Goal: Transaction & Acquisition: Purchase product/service

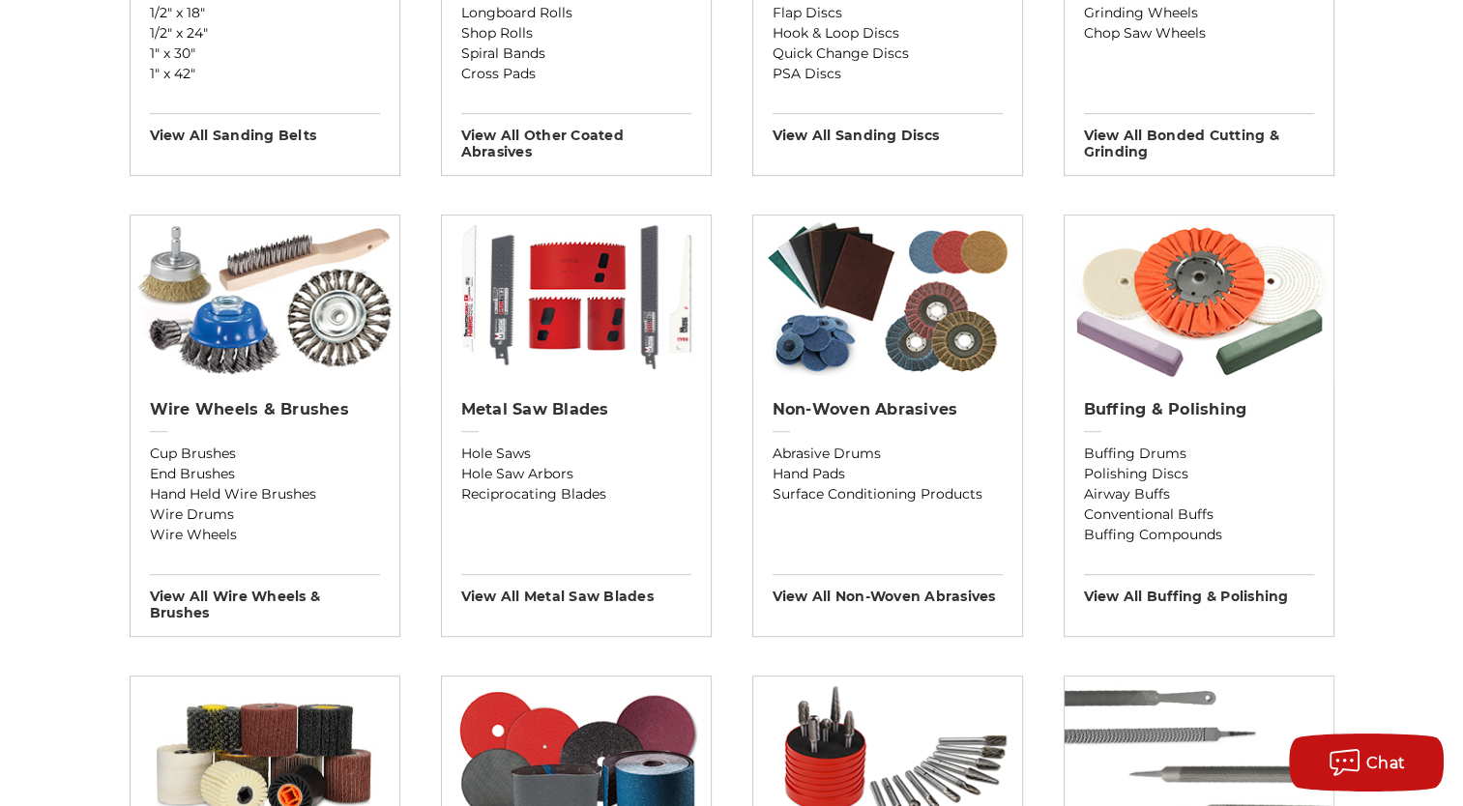
scroll to position [993, 0]
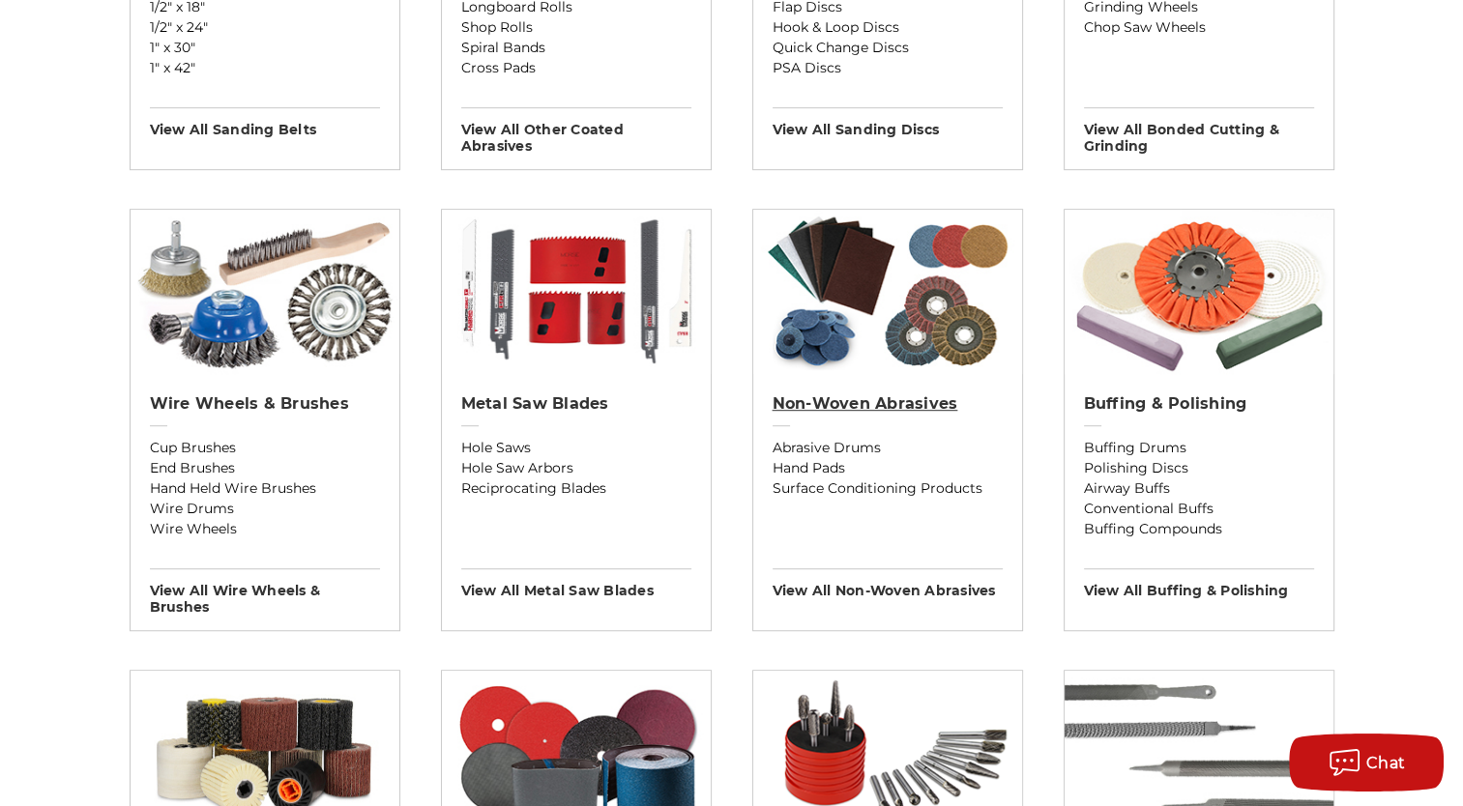
click at [878, 405] on h2 "Non-woven Abrasives" at bounding box center [888, 404] width 230 height 19
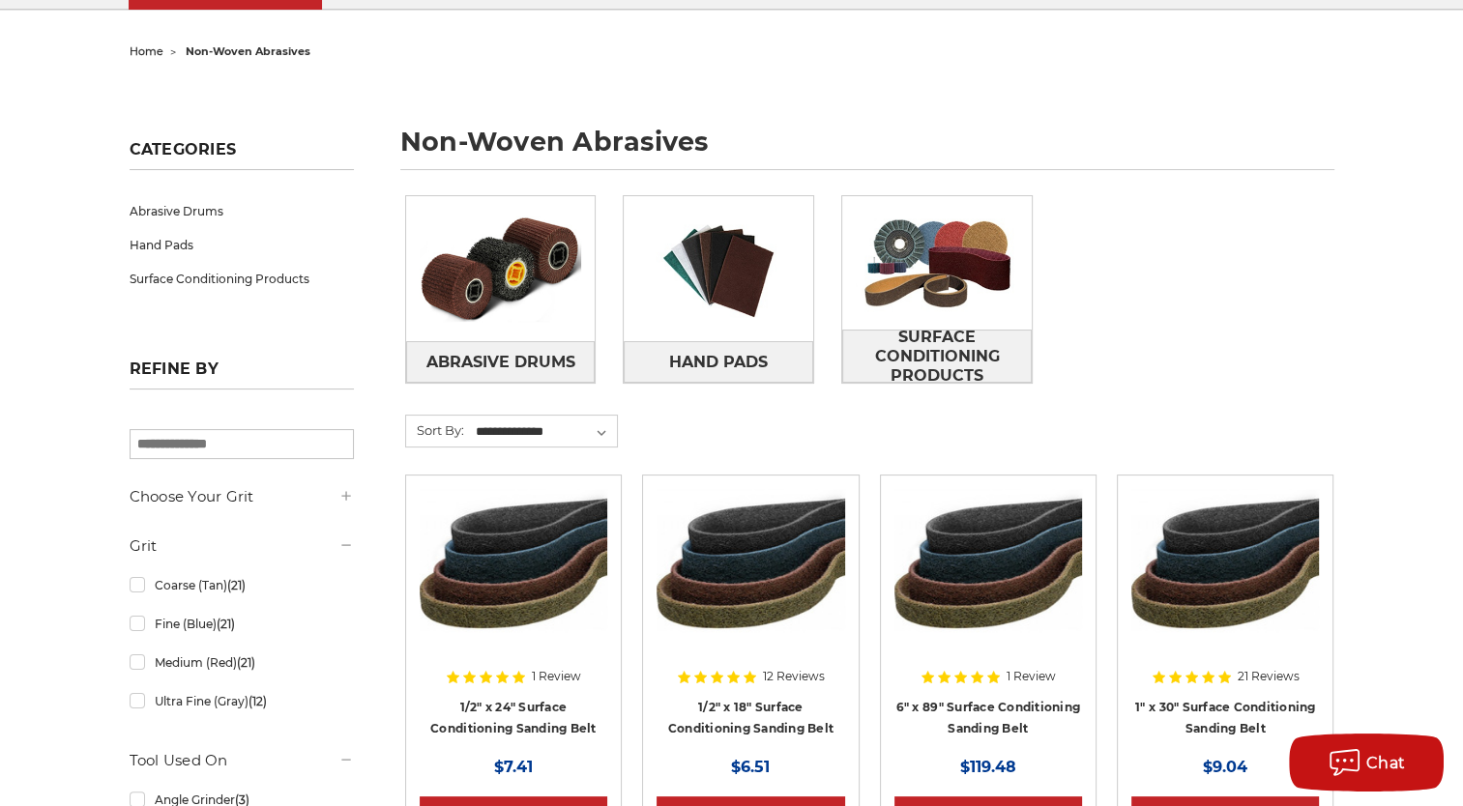
scroll to position [181, 0]
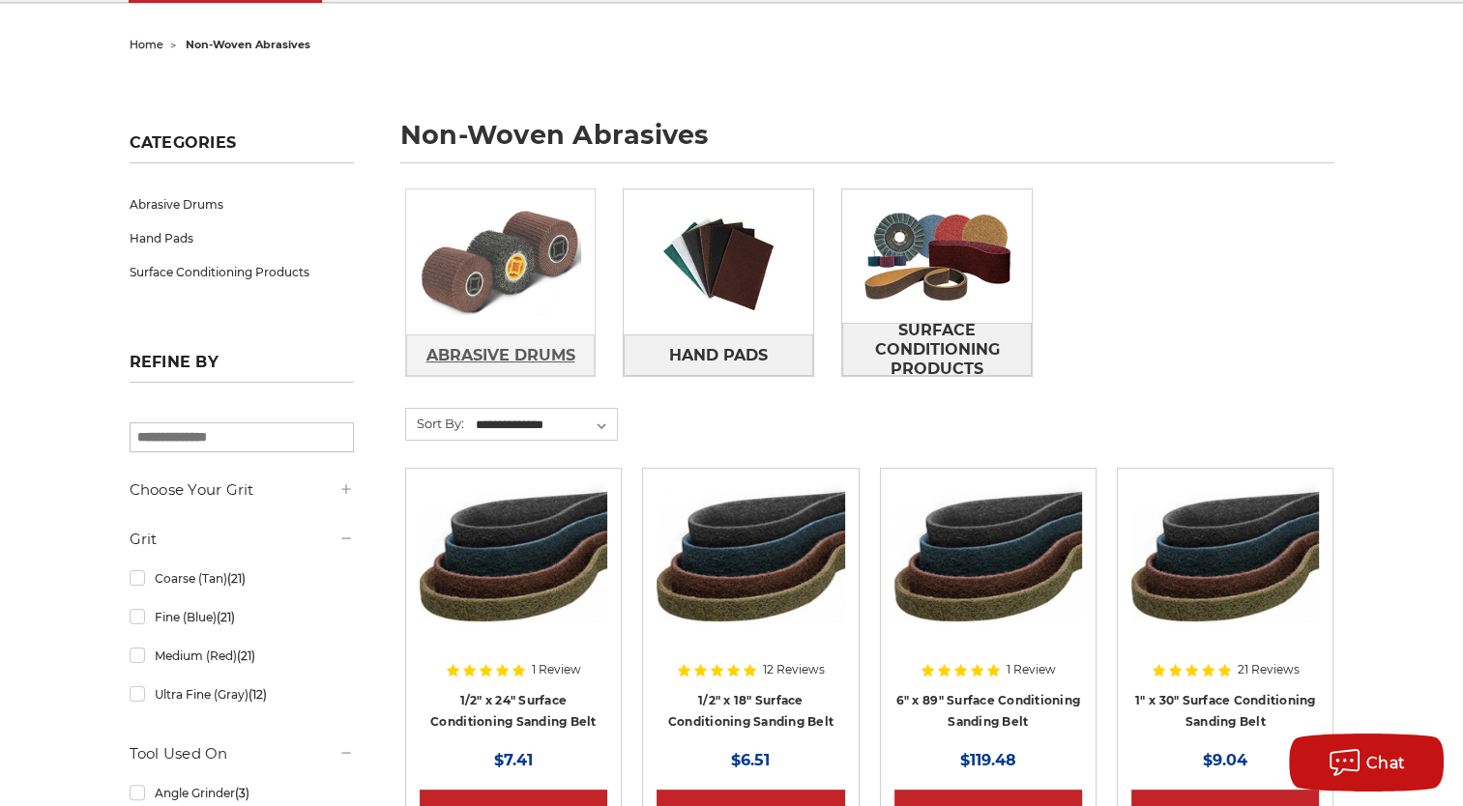
click at [542, 374] on link "Abrasive Drums" at bounding box center [501, 356] width 190 height 42
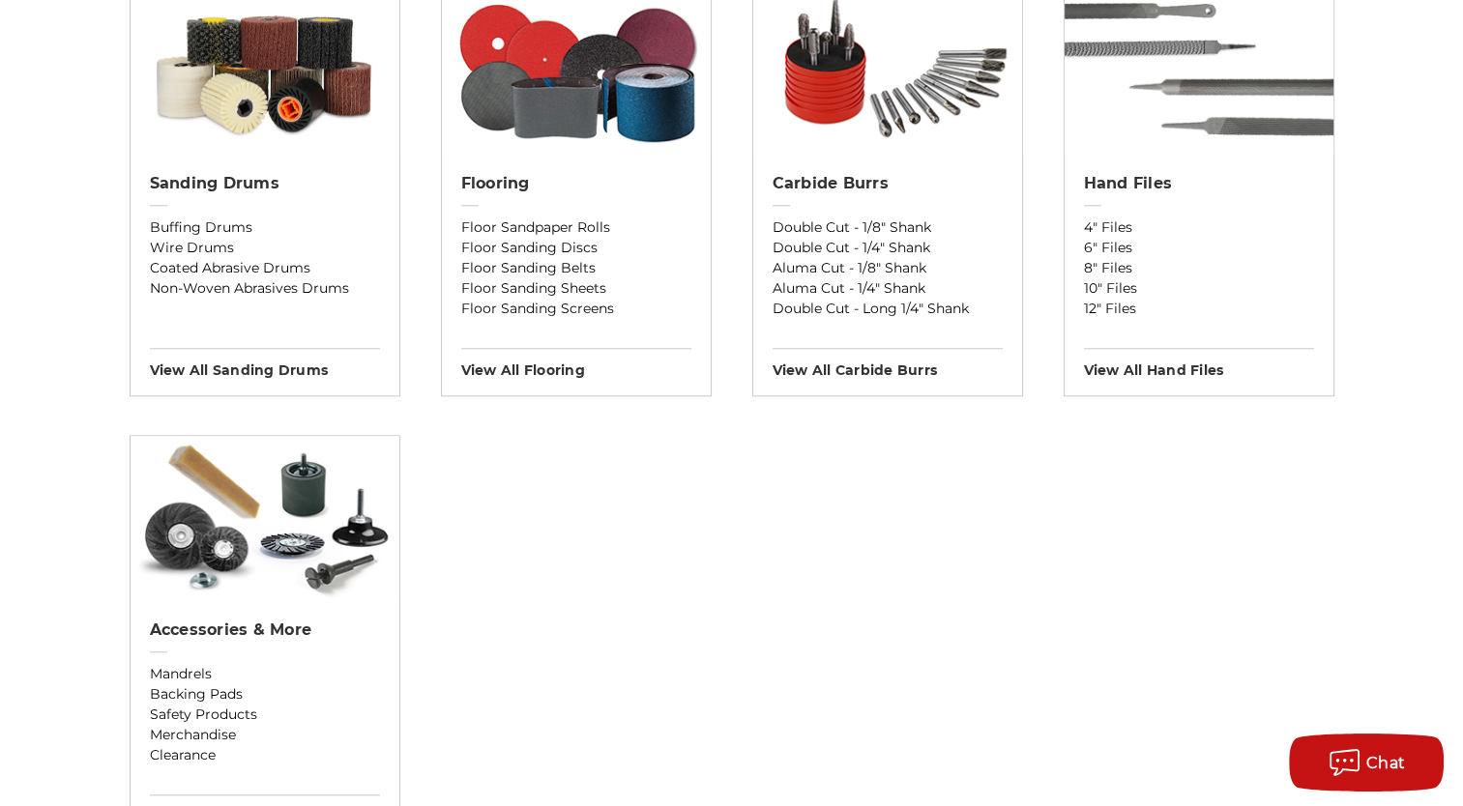
scroll to position [1669, 0]
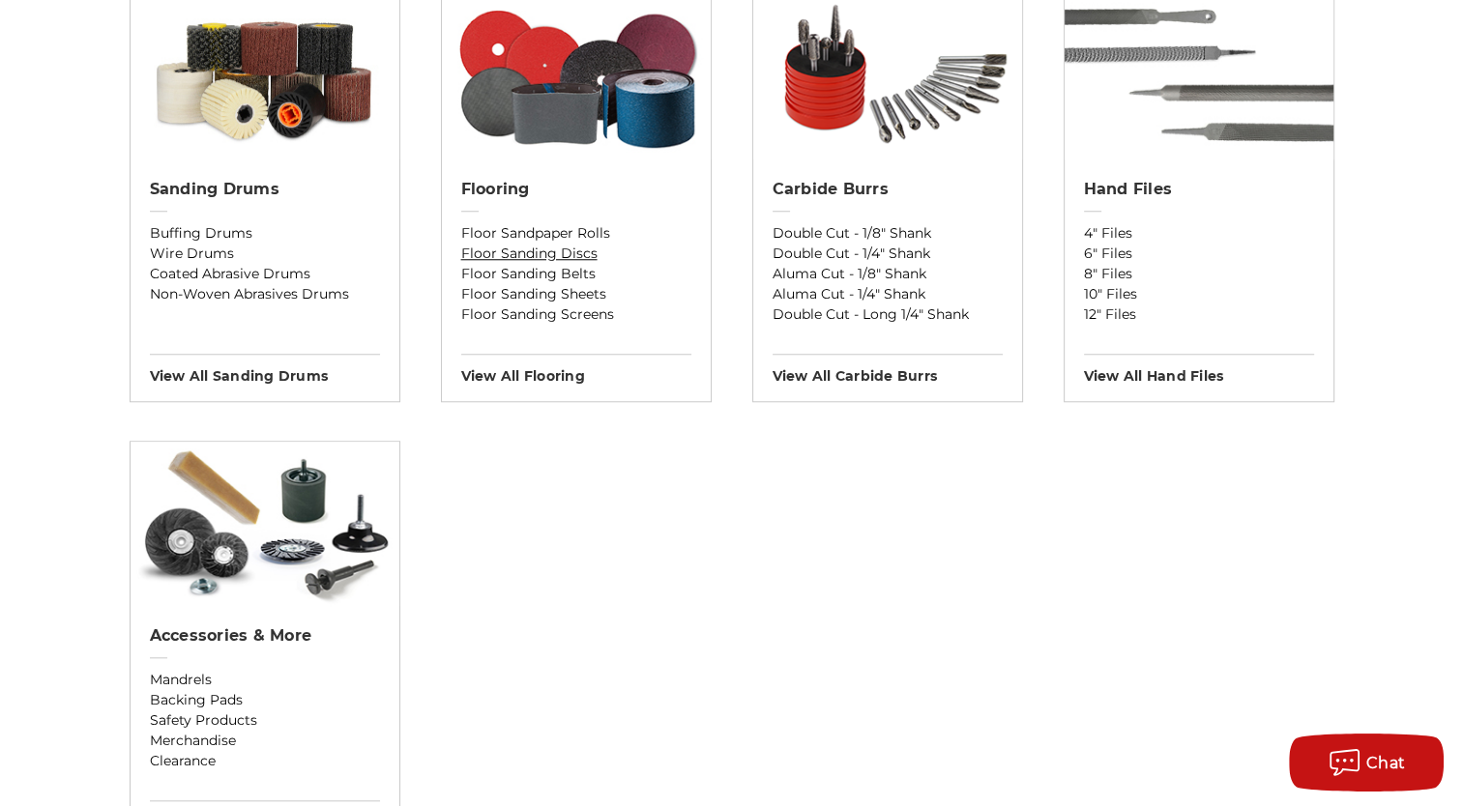
click at [588, 255] on link "Floor Sanding Discs" at bounding box center [576, 254] width 230 height 20
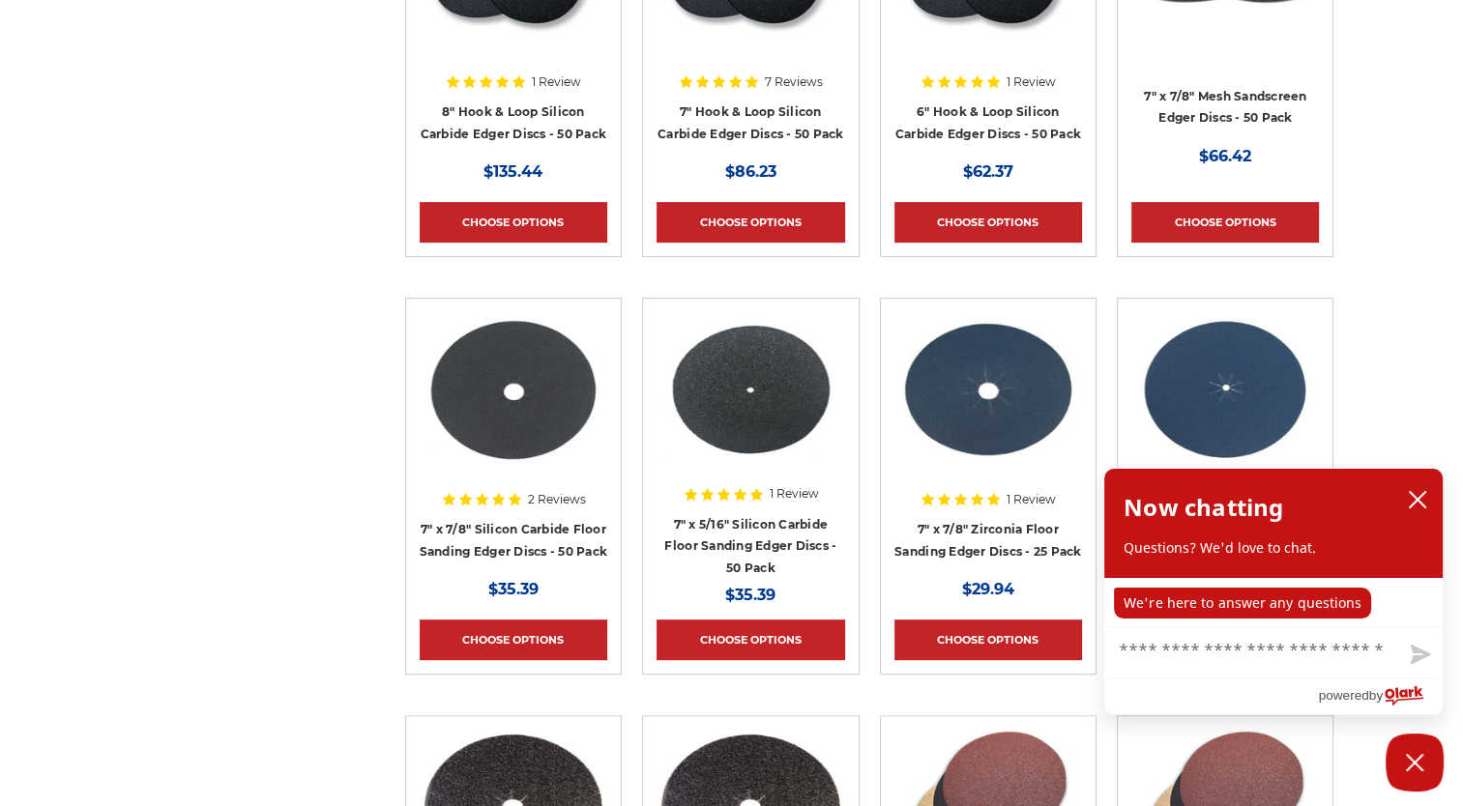
scroll to position [553, 0]
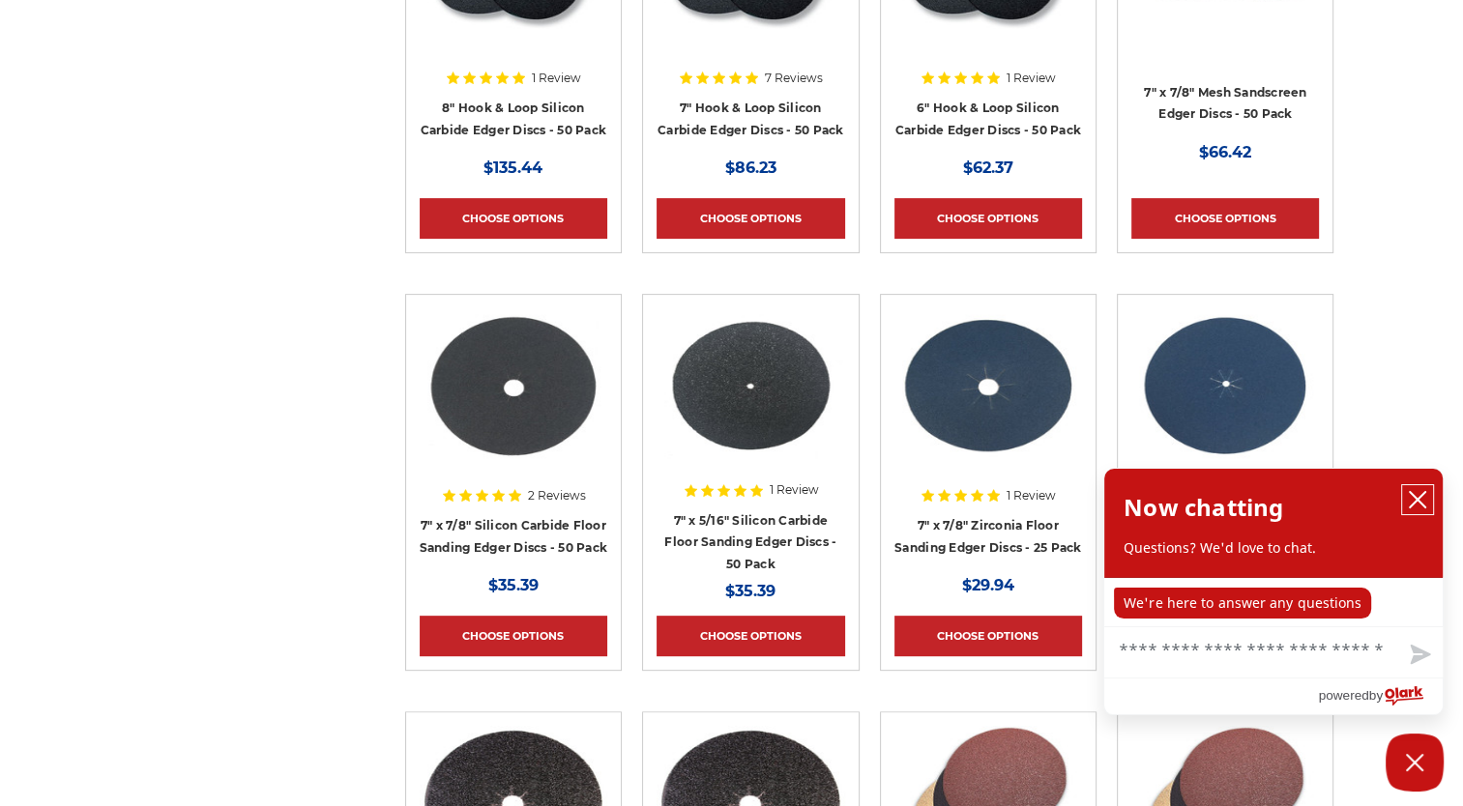
click at [1408, 500] on icon "close chatbox" at bounding box center [1417, 499] width 19 height 19
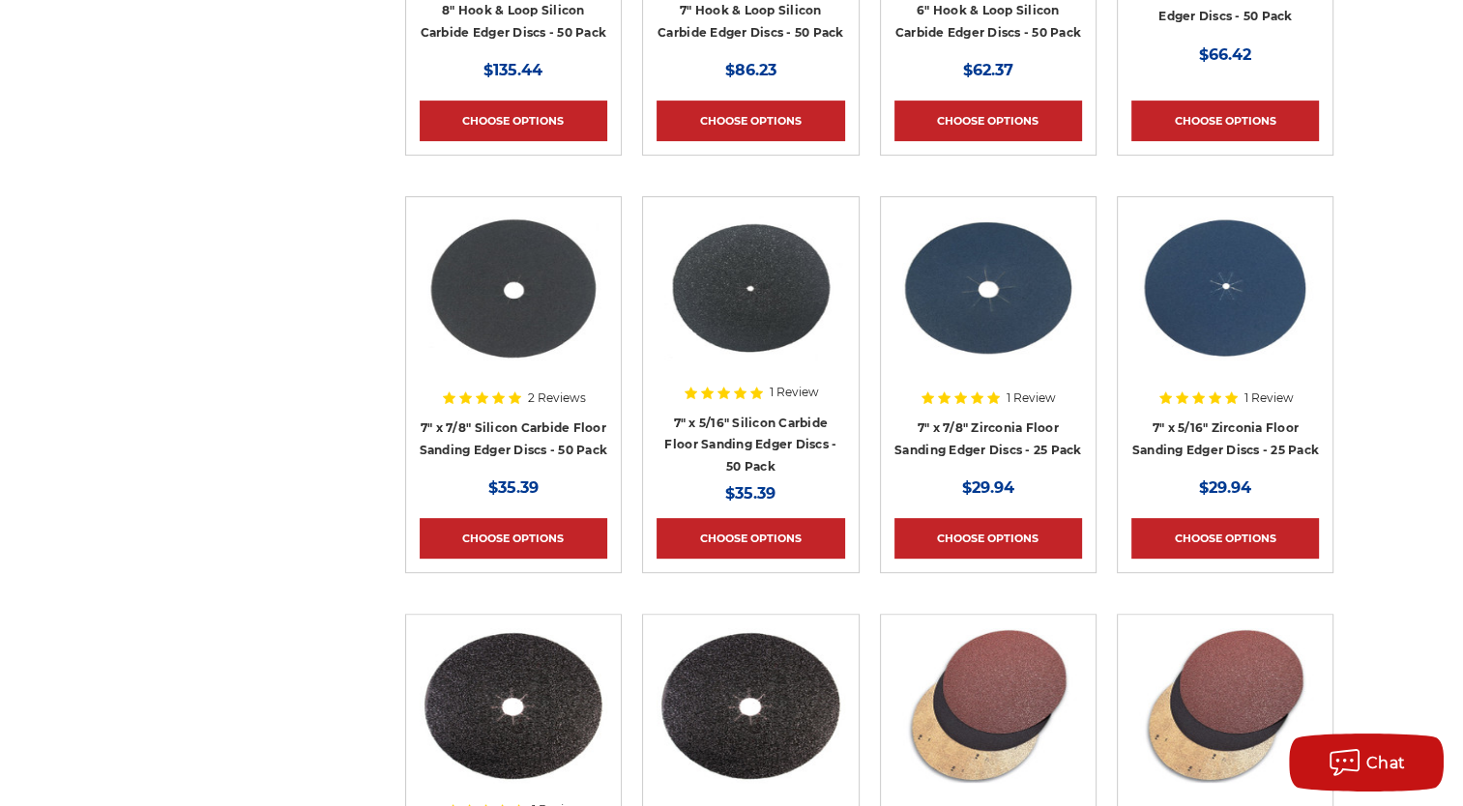
scroll to position [655, 0]
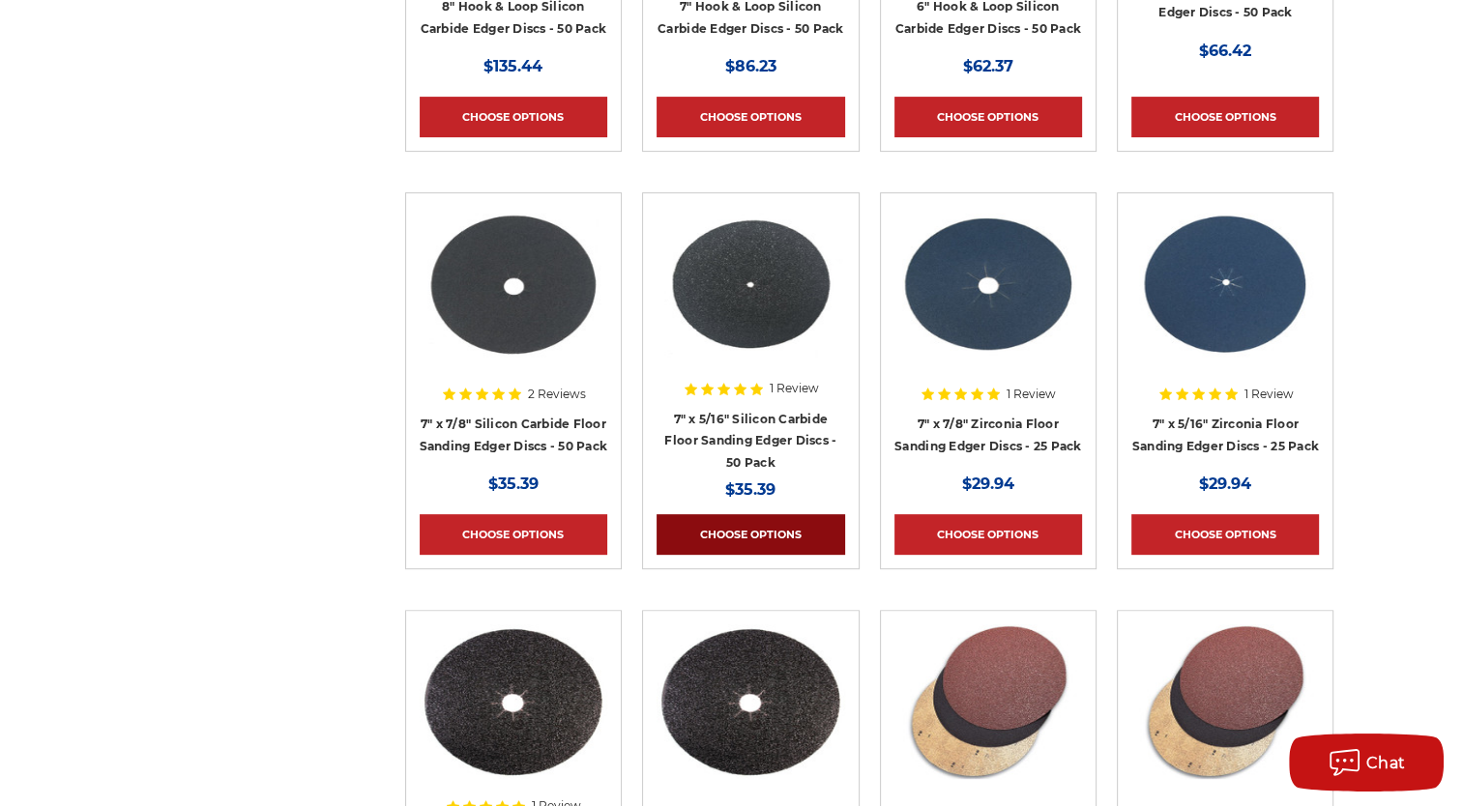
click at [781, 521] on link "Choose Options" at bounding box center [751, 534] width 188 height 41
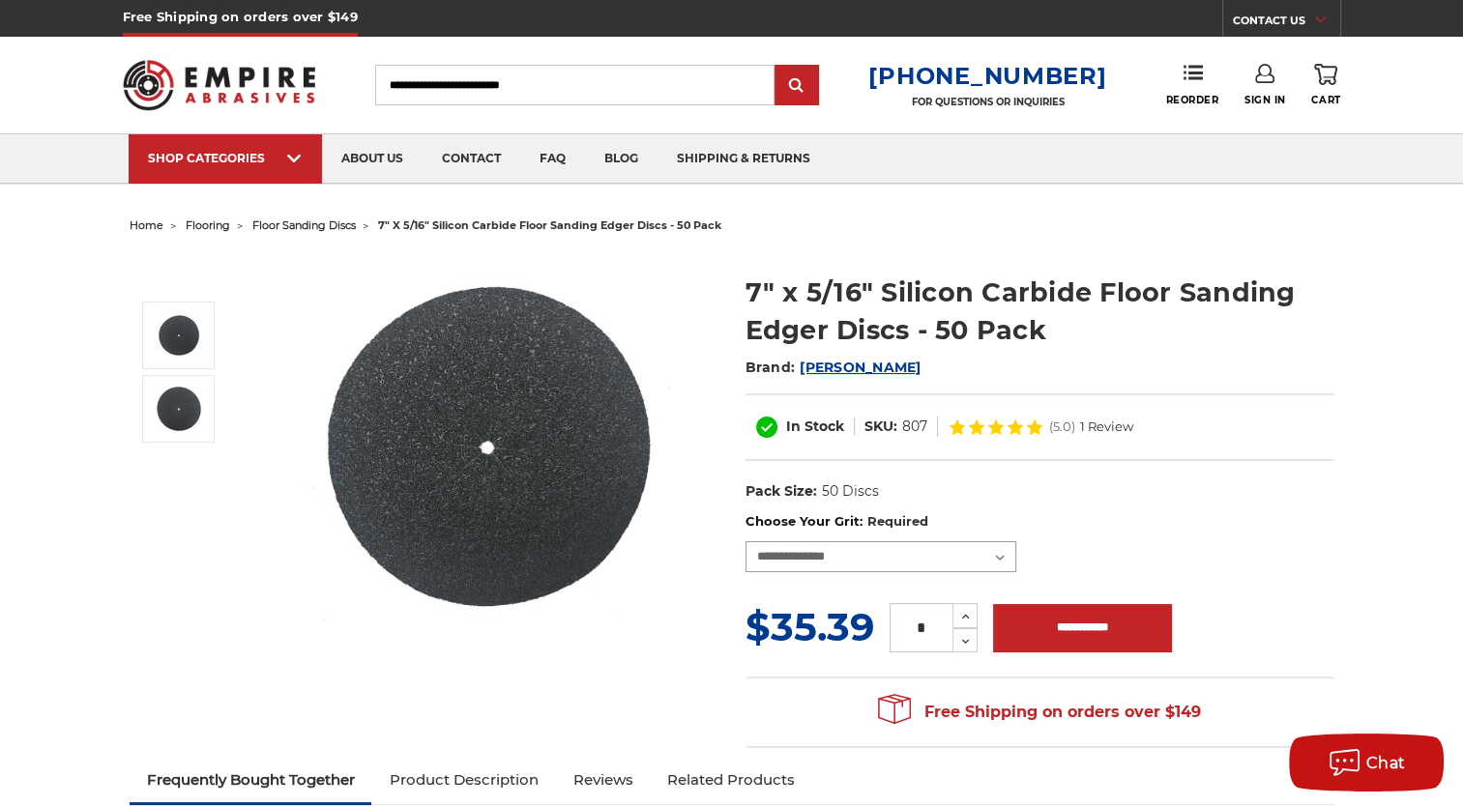
click at [1000, 559] on select "**********" at bounding box center [881, 557] width 271 height 31
select select "***"
click at [746, 542] on select "**********" at bounding box center [881, 557] width 271 height 31
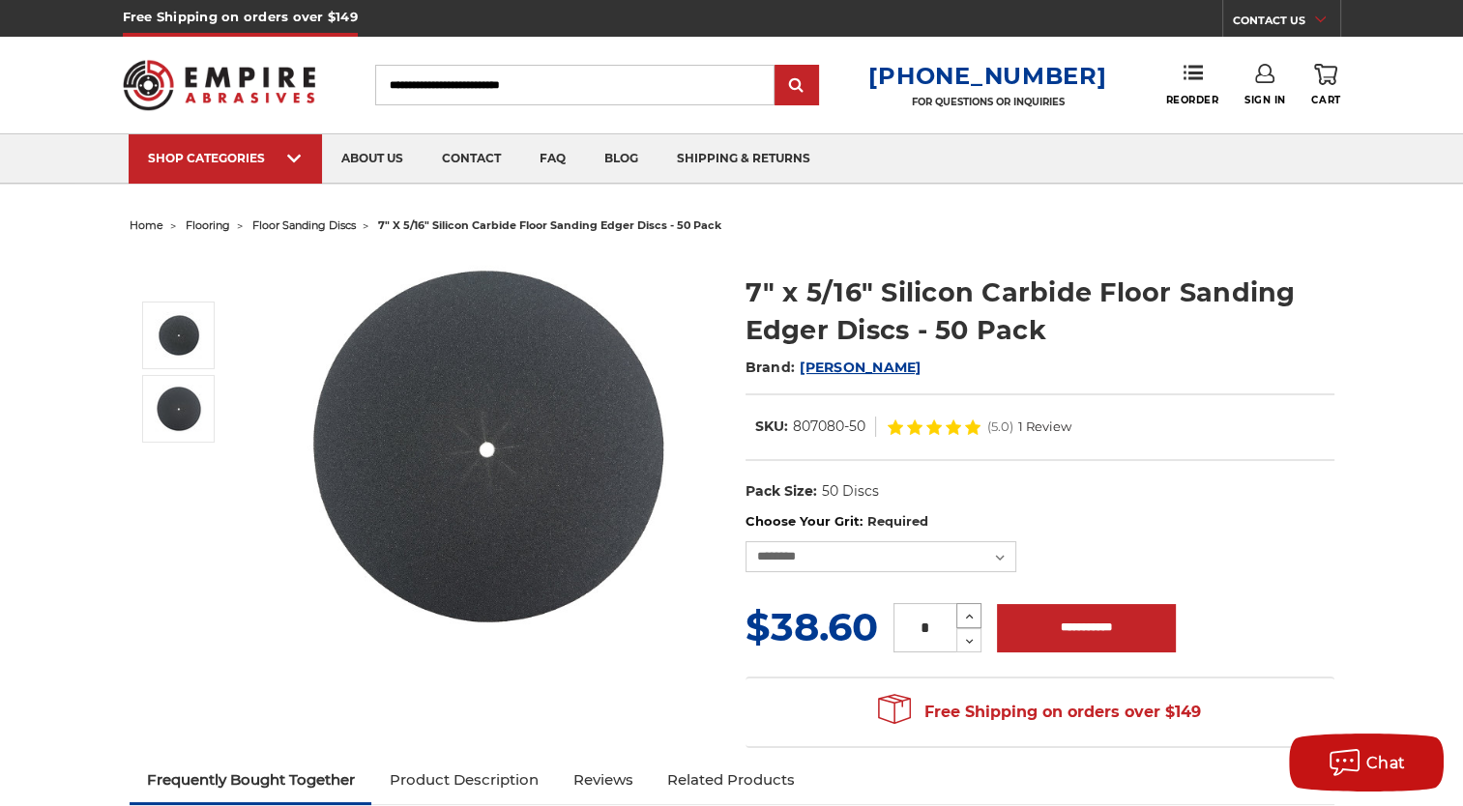
click at [973, 620] on icon at bounding box center [969, 616] width 15 height 17
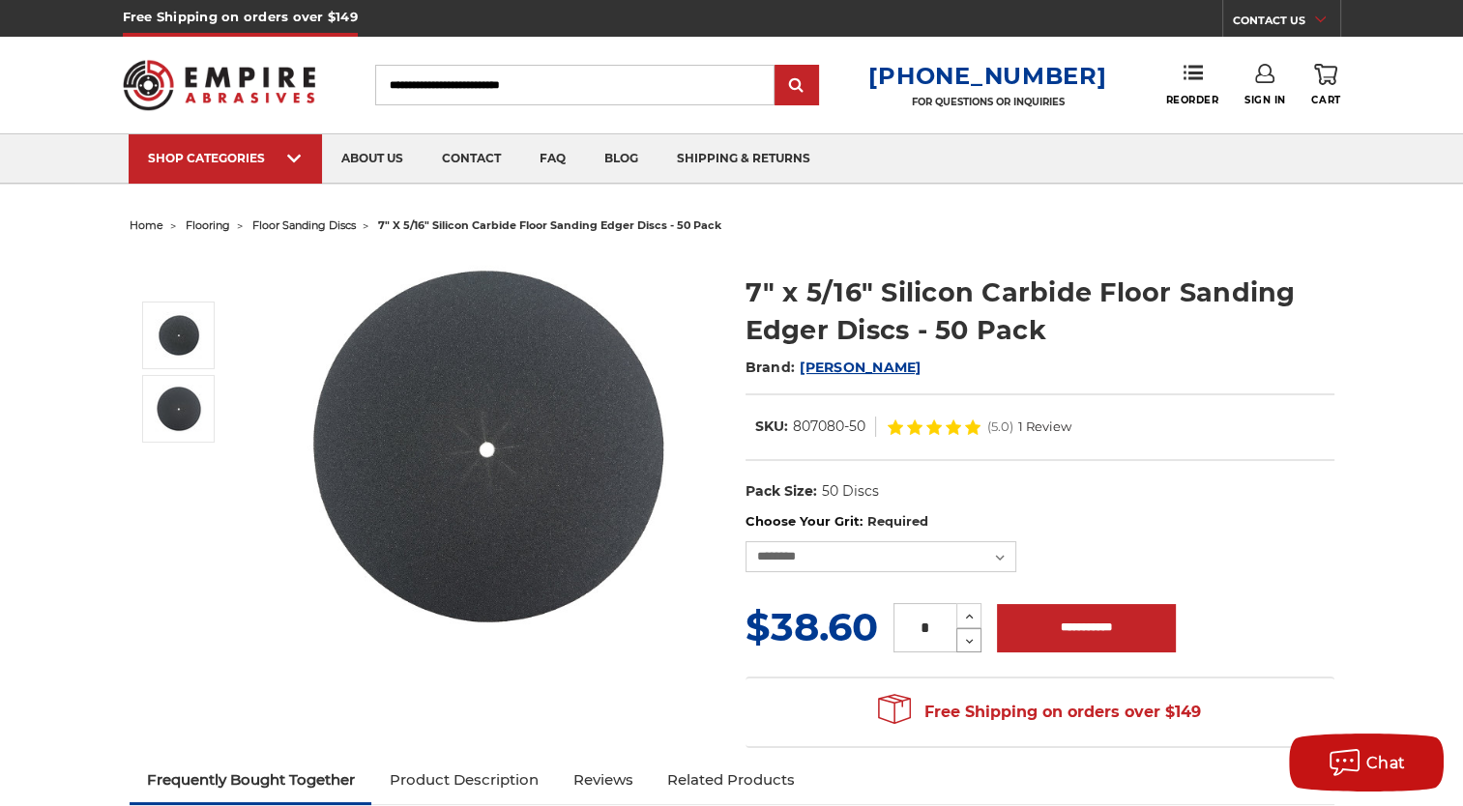
click at [974, 637] on icon at bounding box center [969, 641] width 15 height 17
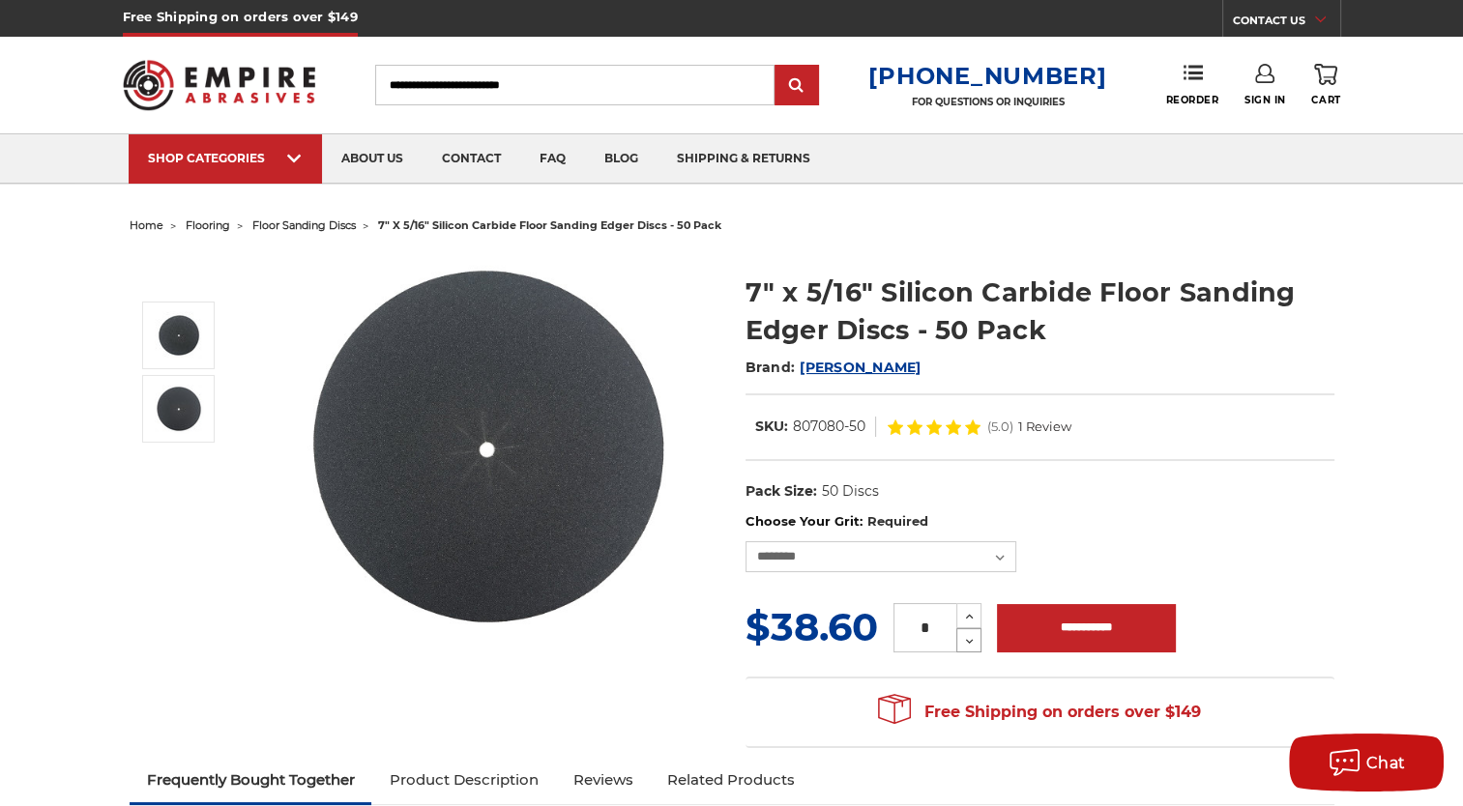
type input "*"
click at [974, 637] on icon at bounding box center [969, 641] width 15 height 17
